Goal: Obtain resource: Download file/media

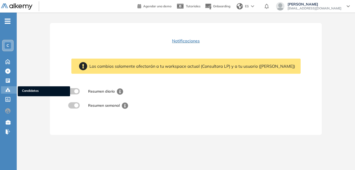
click at [27, 90] on span "Candidatos" at bounding box center [44, 91] width 44 height 6
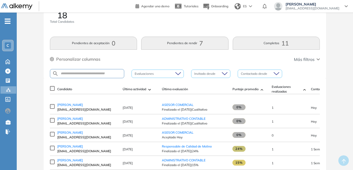
scroll to position [26, 0]
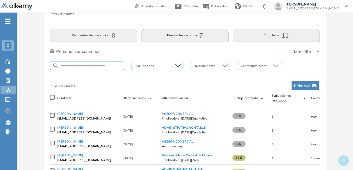
click at [173, 115] on span "ASESOR COMERCIAL" at bounding box center [178, 114] width 32 height 4
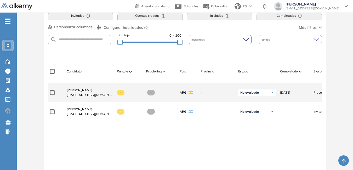
scroll to position [104, 0]
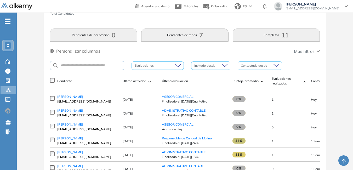
scroll to position [26, 0]
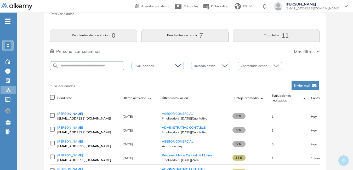
click at [72, 114] on span "[PERSON_NAME]" at bounding box center [70, 114] width 26 height 4
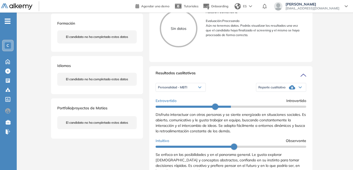
scroll to position [108, 0]
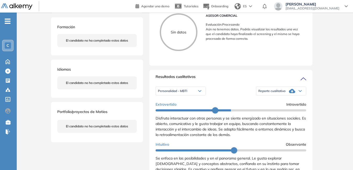
click at [276, 93] on span "Reporte cualitativo" at bounding box center [271, 91] width 27 height 4
click at [275, 101] on li "Reporte con Afinidad AI" at bounding box center [274, 98] width 32 height 5
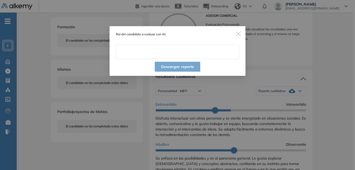
click at [132, 51] on input "text" at bounding box center [177, 51] width 123 height 15
type input "**********"
click at [179, 66] on button "Descargar reporte" at bounding box center [177, 67] width 45 height 10
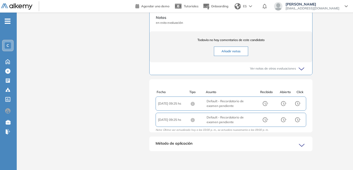
scroll to position [319, 0]
click at [302, 145] on icon at bounding box center [301, 145] width 5 height 2
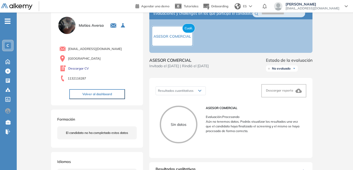
scroll to position [0, 0]
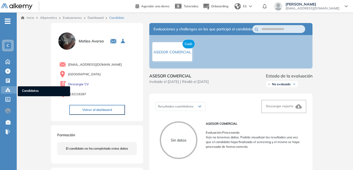
click at [31, 91] on span "Candidatos" at bounding box center [44, 91] width 44 height 6
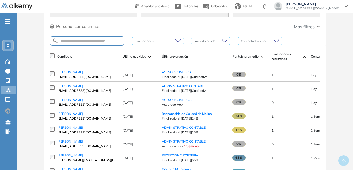
scroll to position [52, 0]
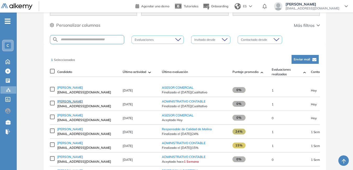
click at [73, 102] on span "[PERSON_NAME]" at bounding box center [70, 101] width 26 height 4
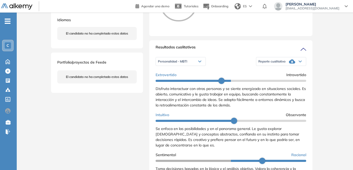
scroll to position [157, 0]
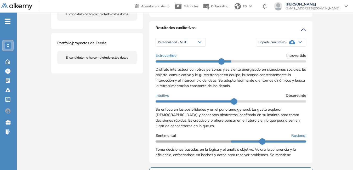
click at [284, 46] on div "Reporte cualitativo" at bounding box center [281, 42] width 50 height 10
click at [278, 52] on li "Reporte con Afinidad AI" at bounding box center [274, 49] width 32 height 5
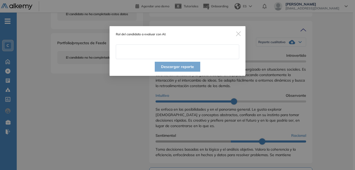
click at [159, 53] on input "text" at bounding box center [177, 51] width 123 height 15
type input "**********"
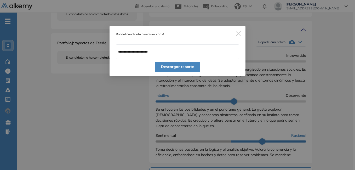
click at [180, 67] on button "Descargar reporte" at bounding box center [177, 67] width 45 height 10
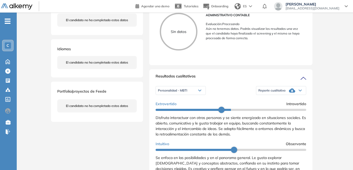
scroll to position [104, 0]
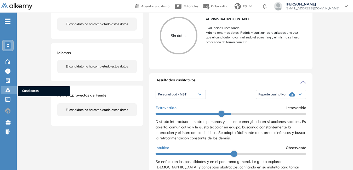
click at [10, 88] on div at bounding box center [8, 89] width 6 height 6
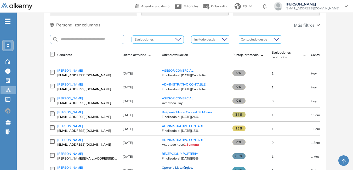
scroll to position [52, 0]
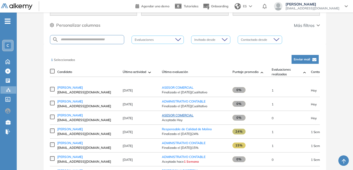
click at [174, 117] on span "ASESOR COMERCIAL" at bounding box center [178, 115] width 32 height 4
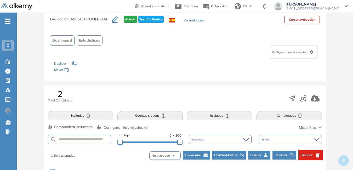
scroll to position [26, 0]
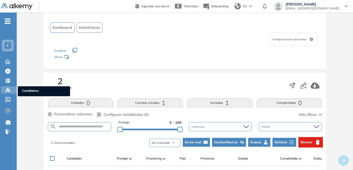
click at [26, 90] on span "Candidatos" at bounding box center [44, 91] width 44 height 6
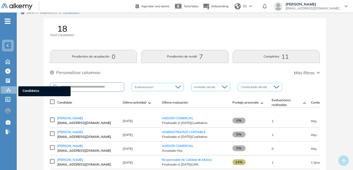
scroll to position [26, 0]
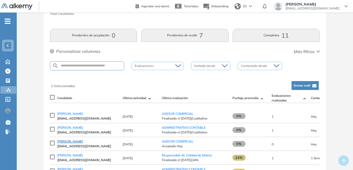
click at [70, 142] on span "[PERSON_NAME]" at bounding box center [70, 141] width 26 height 4
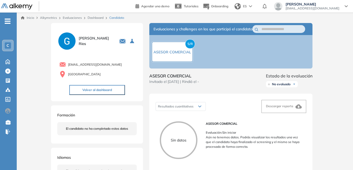
click at [11, 45] on div "C" at bounding box center [8, 45] width 6 height 6
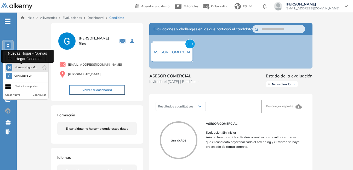
click at [23, 67] on span "Nuevas Hogar G..." at bounding box center [25, 67] width 22 height 4
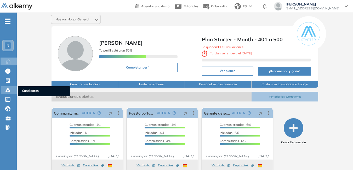
click at [10, 91] on icon at bounding box center [9, 91] width 2 height 1
